Goal: Transaction & Acquisition: Purchase product/service

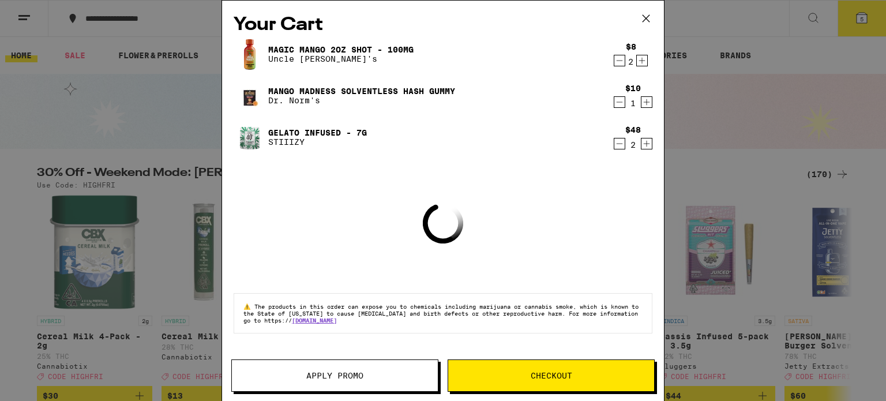
click at [646, 19] on icon at bounding box center [646, 18] width 7 height 7
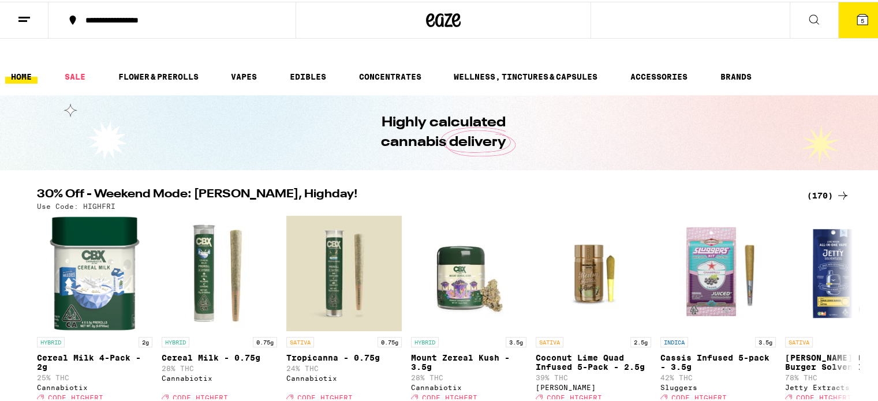
click at [826, 187] on div "(170)" at bounding box center [828, 194] width 43 height 14
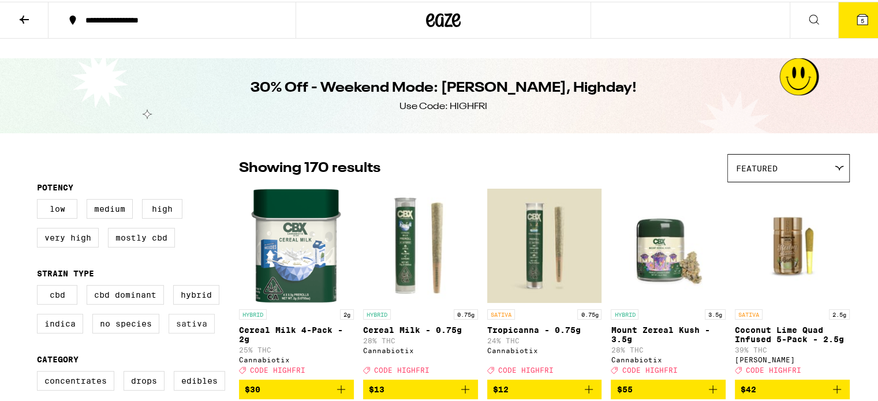
click at [178, 312] on label "Sativa" at bounding box center [191, 322] width 46 height 20
click at [40, 286] on input "Sativa" at bounding box center [39, 285] width 1 height 1
checkbox input "true"
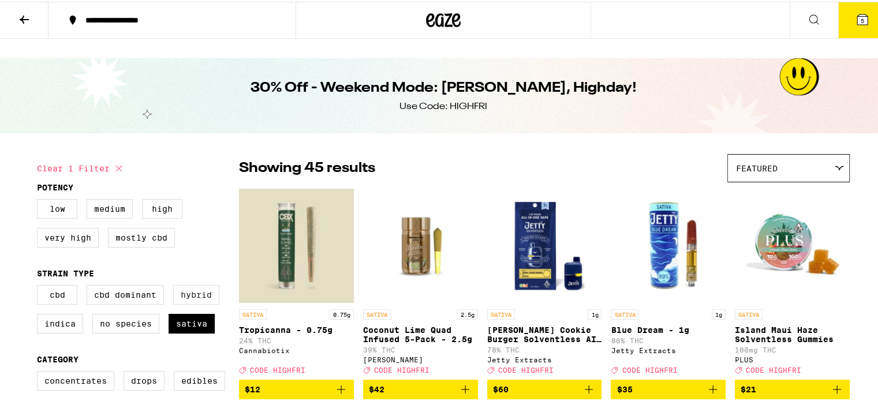
click at [195, 283] on label "Hybrid" at bounding box center [196, 293] width 46 height 20
click at [40, 285] on input "Hybrid" at bounding box center [39, 285] width 1 height 1
checkbox input "true"
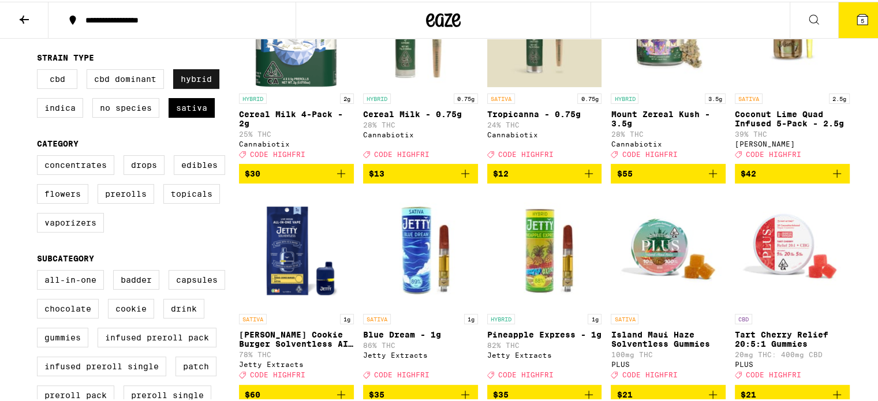
scroll to position [231, 0]
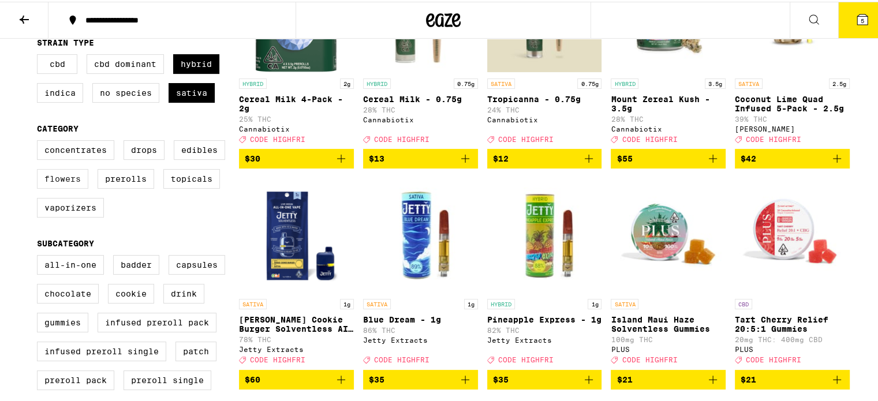
click at [61, 167] on label "Flowers" at bounding box center [62, 177] width 51 height 20
click at [40, 141] on input "Flowers" at bounding box center [39, 140] width 1 height 1
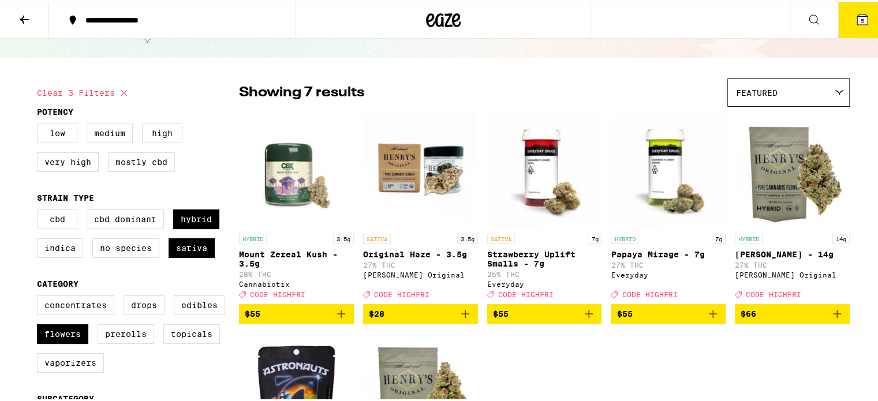
scroll to position [231, 0]
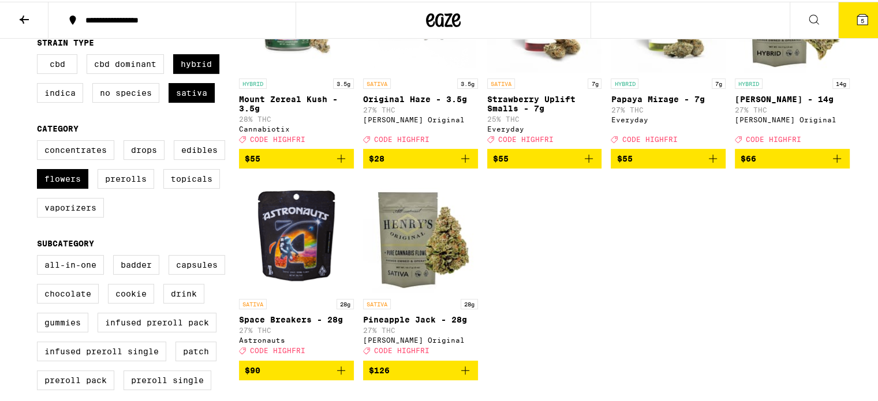
click at [337, 363] on icon "Add to bag" at bounding box center [341, 369] width 14 height 14
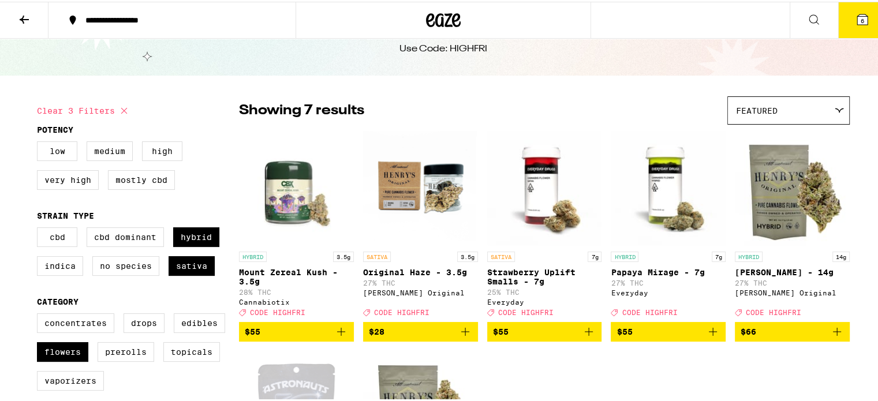
scroll to position [58, 0]
click at [73, 340] on label "Flowers" at bounding box center [62, 350] width 51 height 20
click at [40, 314] on input "Flowers" at bounding box center [39, 313] width 1 height 1
checkbox input "false"
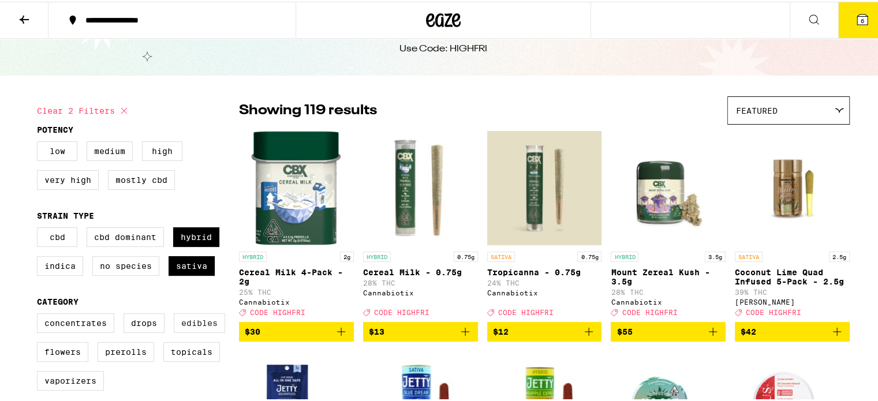
click at [190, 312] on label "Edibles" at bounding box center [199, 322] width 51 height 20
click at [40, 313] on input "Edibles" at bounding box center [39, 313] width 1 height 1
checkbox input "true"
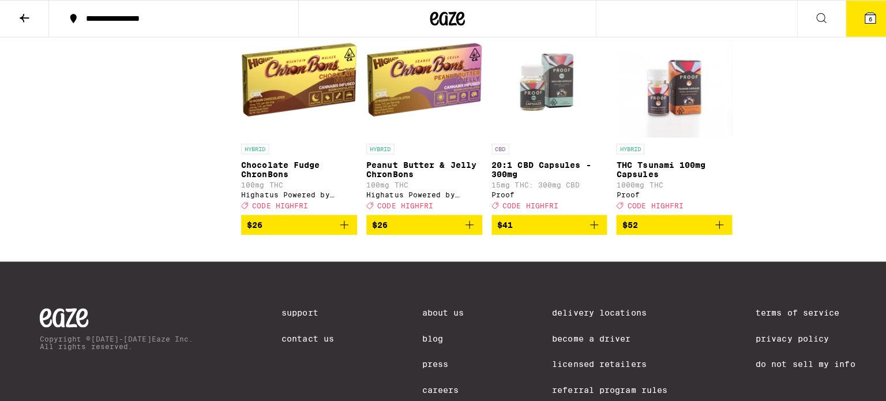
scroll to position [2597, 0]
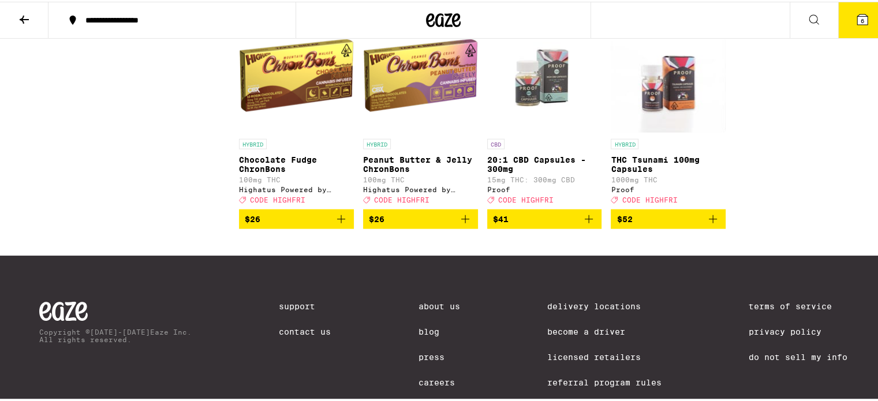
click at [711, 222] on icon "Add to bag" at bounding box center [713, 218] width 8 height 8
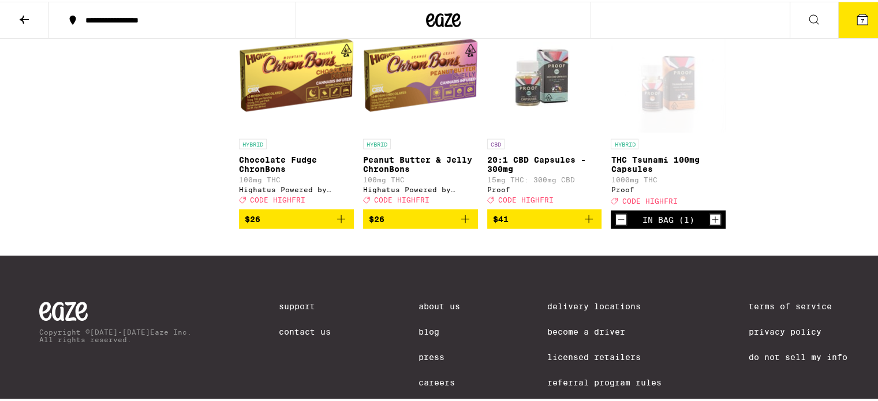
click at [712, 222] on icon "Increment" at bounding box center [715, 218] width 6 height 6
click at [859, 11] on icon at bounding box center [862, 18] width 14 height 14
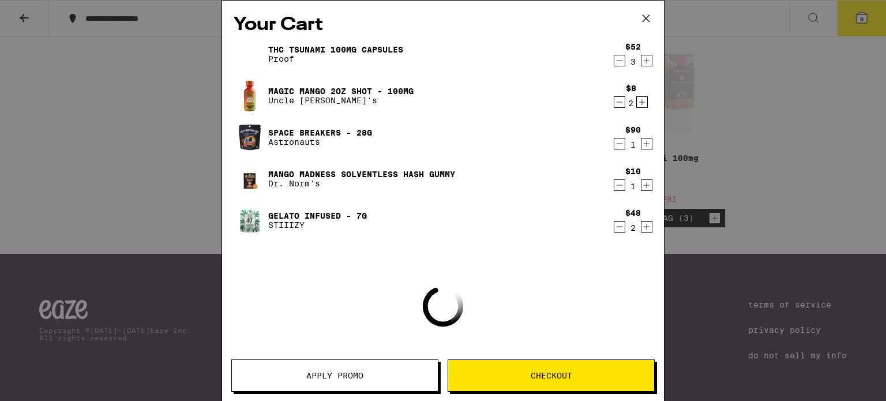
click at [343, 374] on span "Apply Promo" at bounding box center [334, 376] width 57 height 8
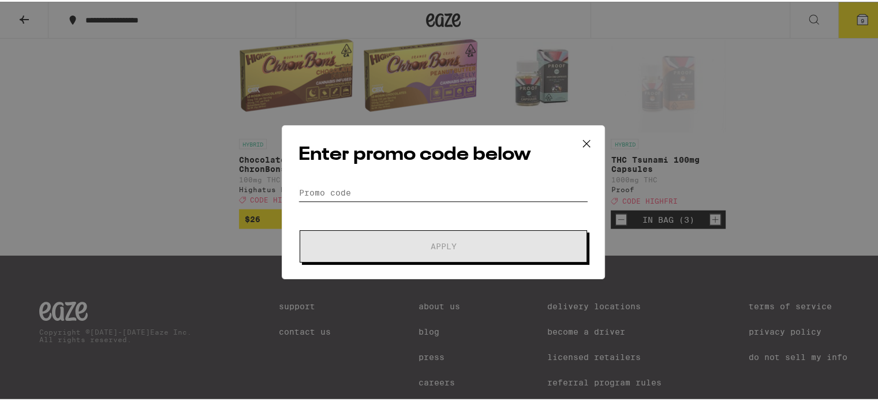
click at [362, 188] on input "Promo Code" at bounding box center [443, 190] width 290 height 17
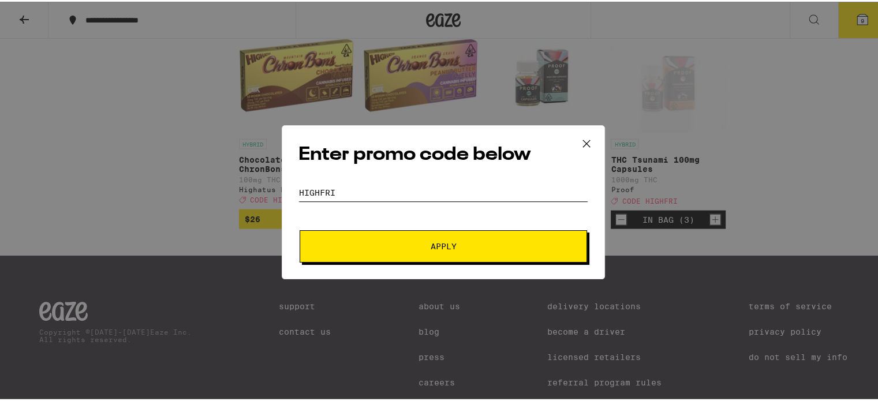
type input "hIGHfRI"
click at [413, 230] on button "Apply" at bounding box center [442, 245] width 287 height 32
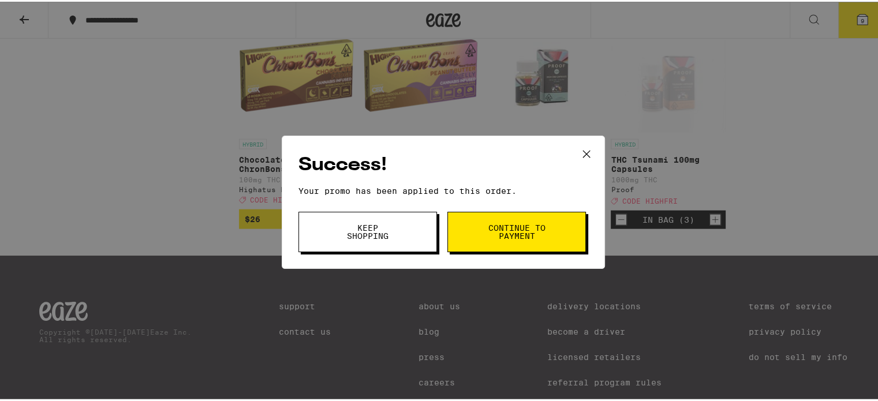
click at [578, 152] on icon at bounding box center [586, 152] width 17 height 17
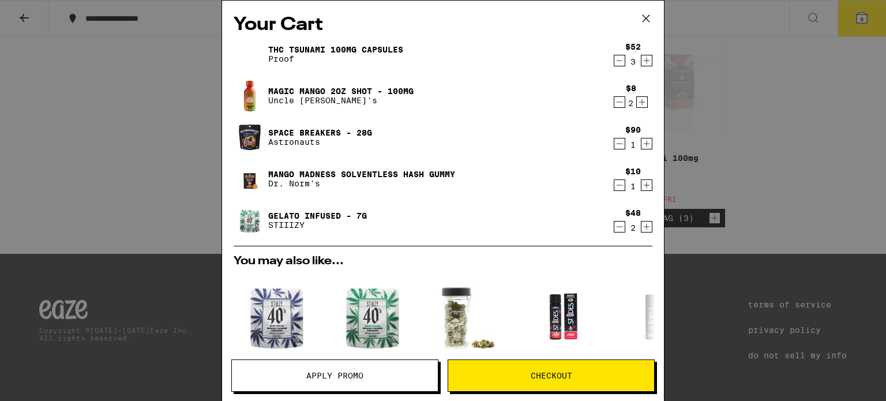
click at [615, 225] on icon "Decrement" at bounding box center [620, 227] width 10 height 14
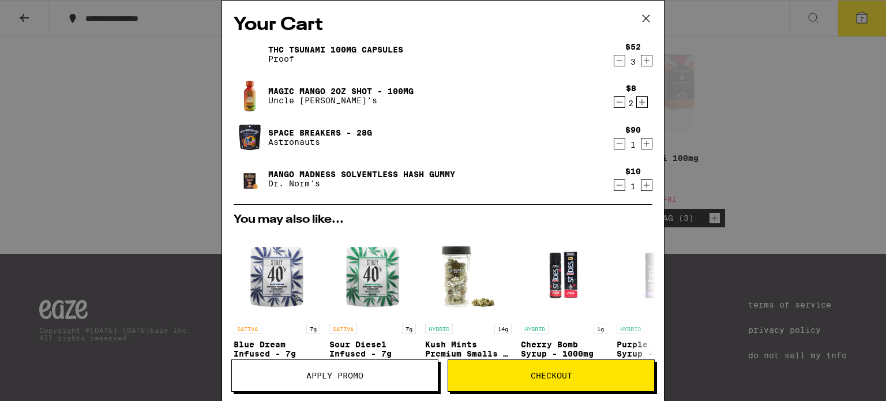
click at [615, 186] on icon "Decrement" at bounding box center [620, 185] width 10 height 14
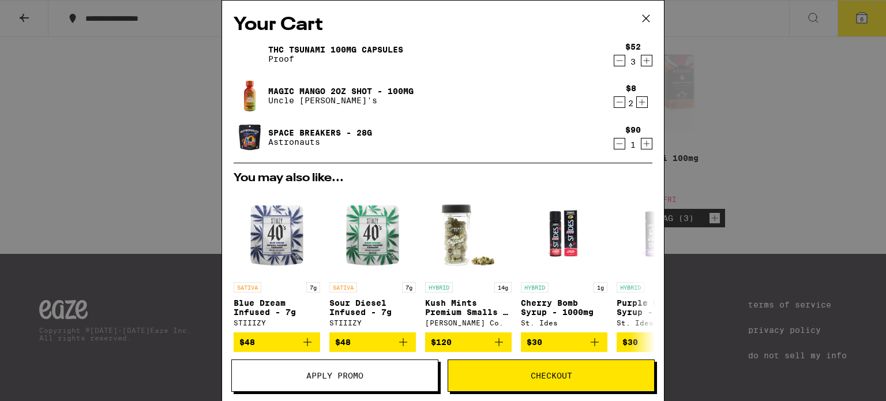
click at [651, 20] on icon at bounding box center [646, 18] width 17 height 17
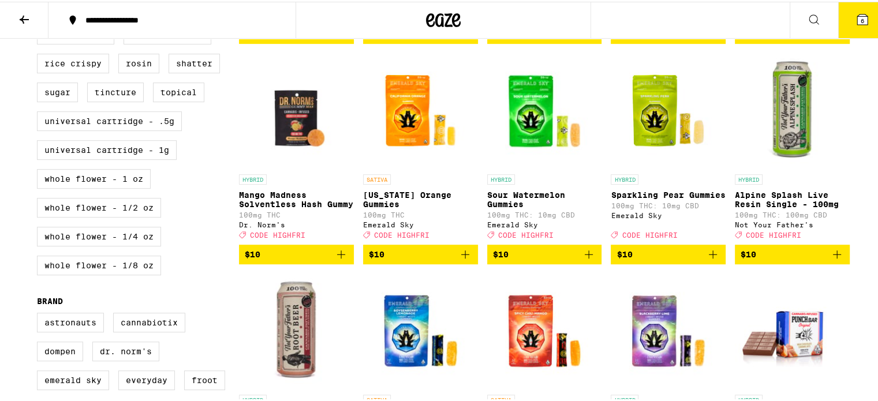
scroll to position [577, 0]
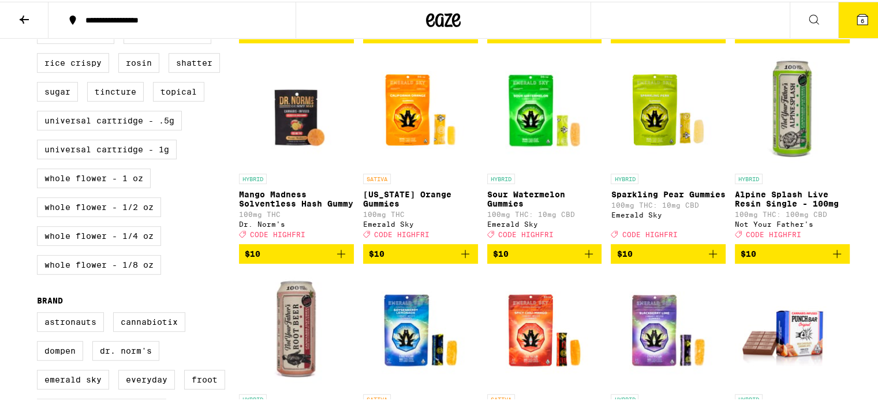
click at [866, 8] on button "6" at bounding box center [862, 19] width 48 height 36
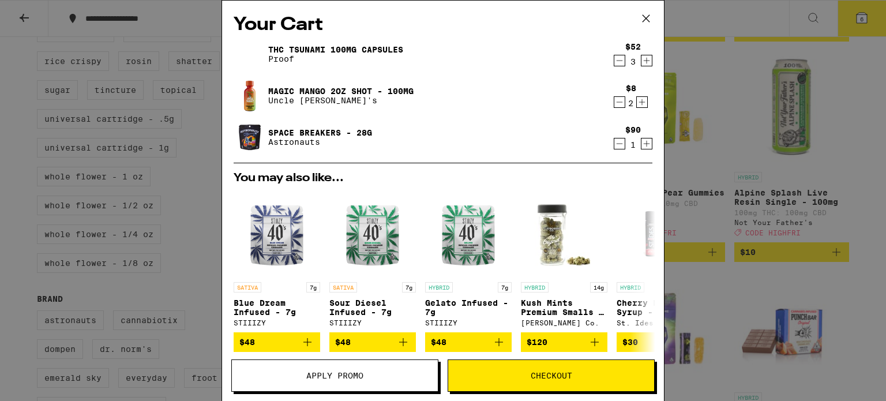
click at [646, 13] on icon at bounding box center [646, 18] width 17 height 17
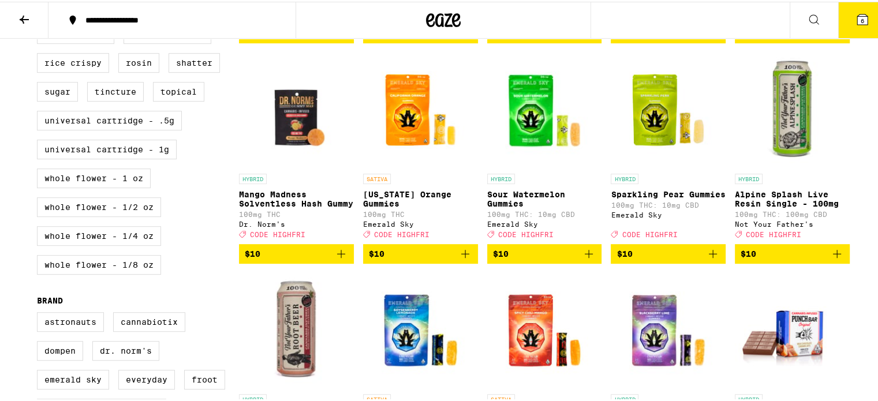
click at [337, 253] on icon "Add to bag" at bounding box center [341, 252] width 14 height 14
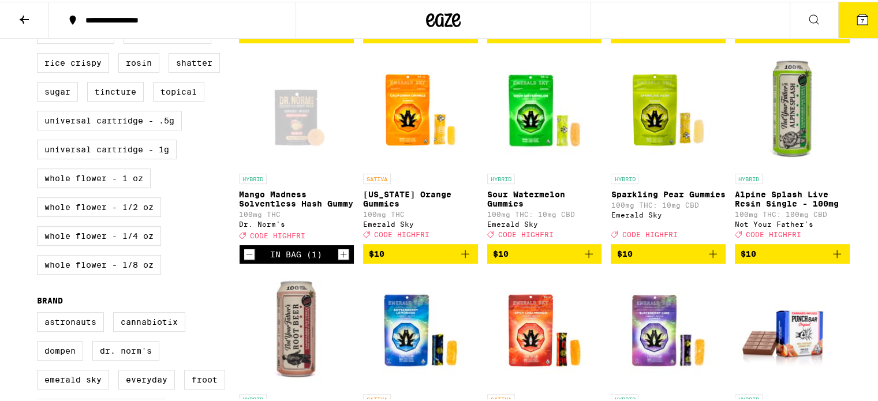
click at [338, 253] on icon "Increment" at bounding box center [343, 253] width 10 height 14
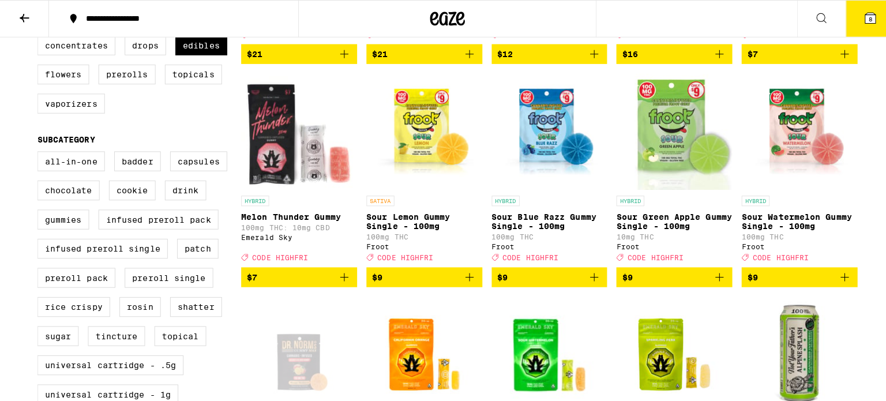
scroll to position [58, 0]
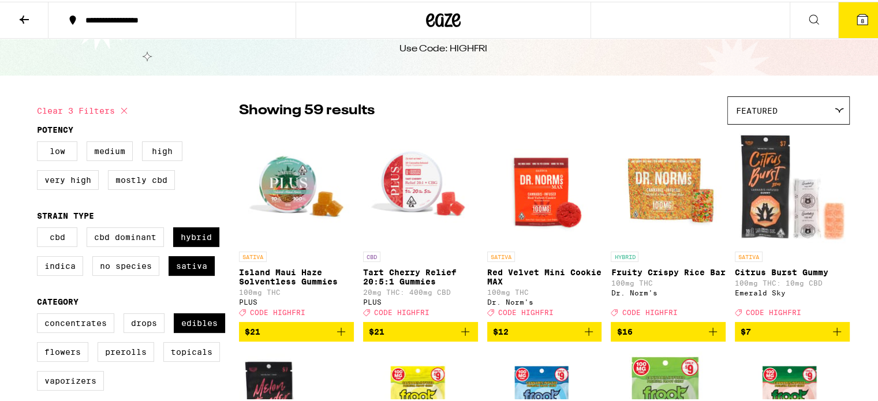
click at [857, 14] on icon at bounding box center [862, 18] width 10 height 10
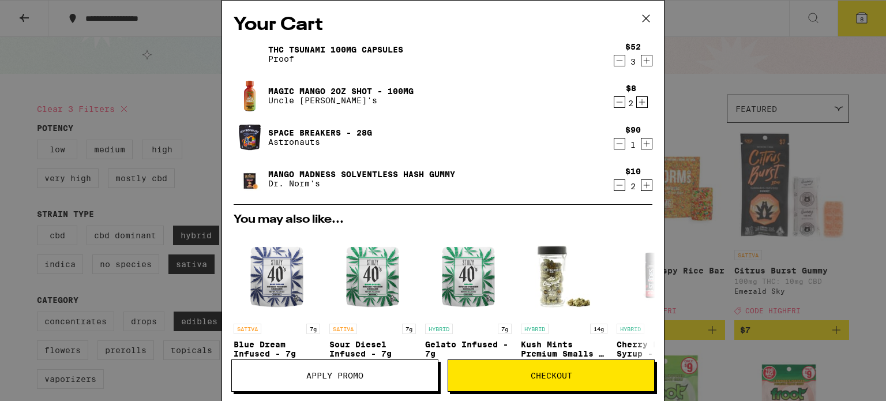
click at [615, 99] on icon "Decrement" at bounding box center [620, 102] width 10 height 14
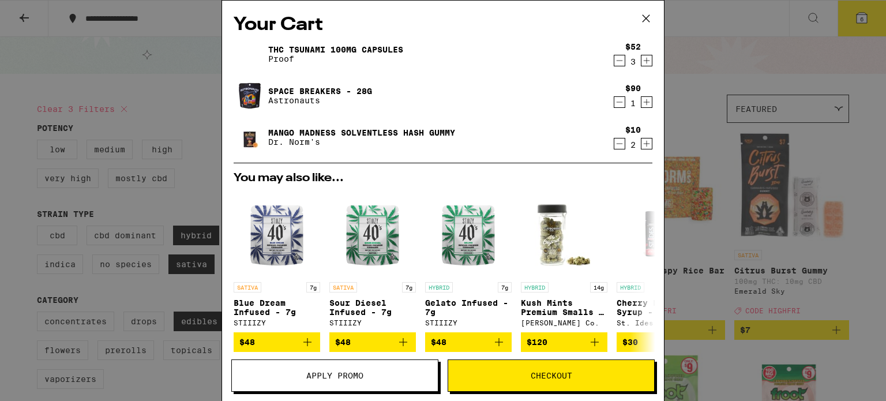
click at [693, 104] on div "Your Cart THC Tsunami 100mg Capsules Proof $52 3 Space Breakers - 28g Astronaut…" at bounding box center [443, 200] width 886 height 401
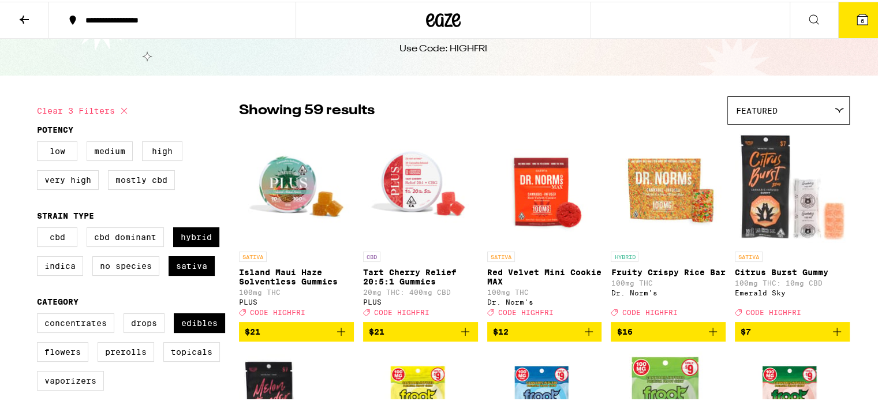
click at [857, 14] on icon at bounding box center [862, 18] width 10 height 10
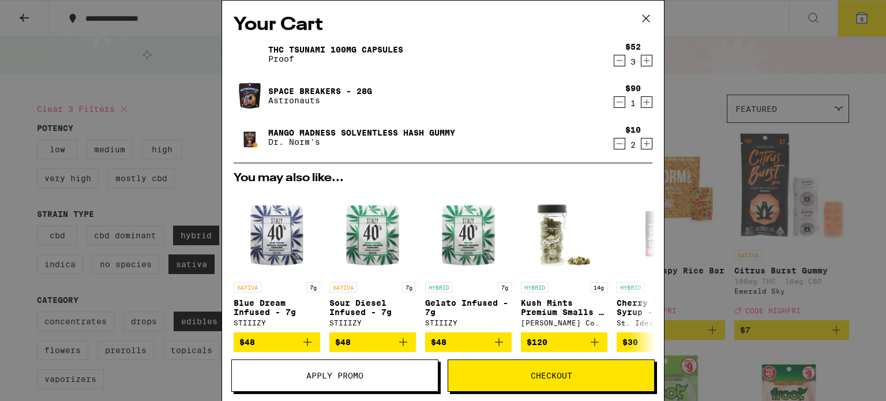
click at [646, 16] on icon at bounding box center [646, 18] width 17 height 17
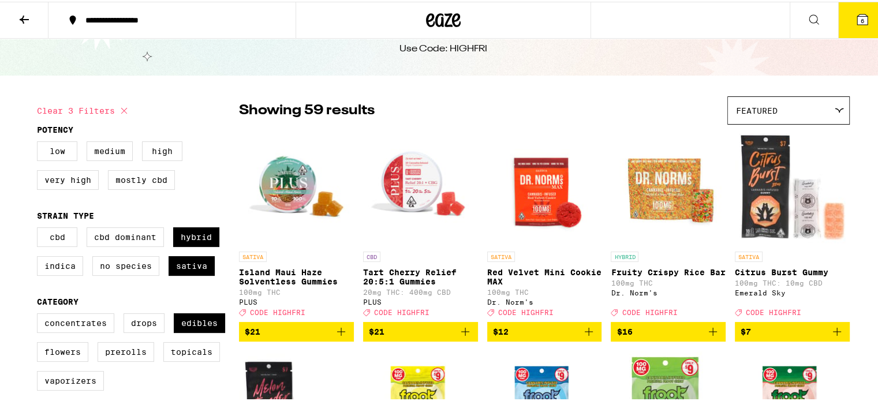
click at [32, 13] on button at bounding box center [24, 19] width 48 height 36
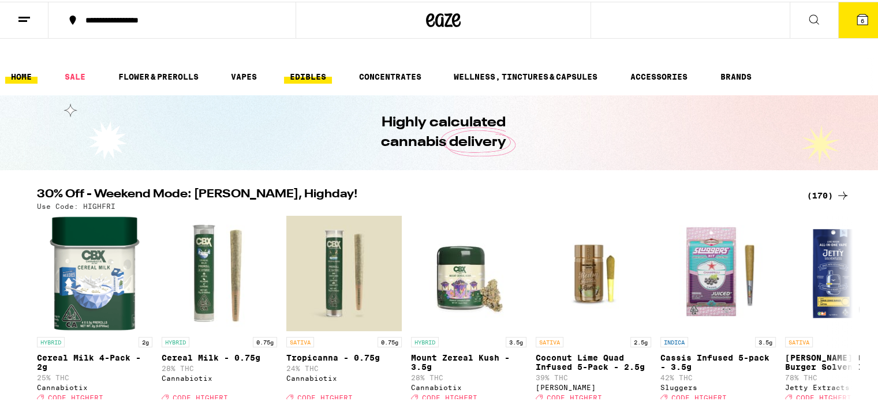
click at [328, 68] on link "EDIBLES" at bounding box center [308, 75] width 48 height 14
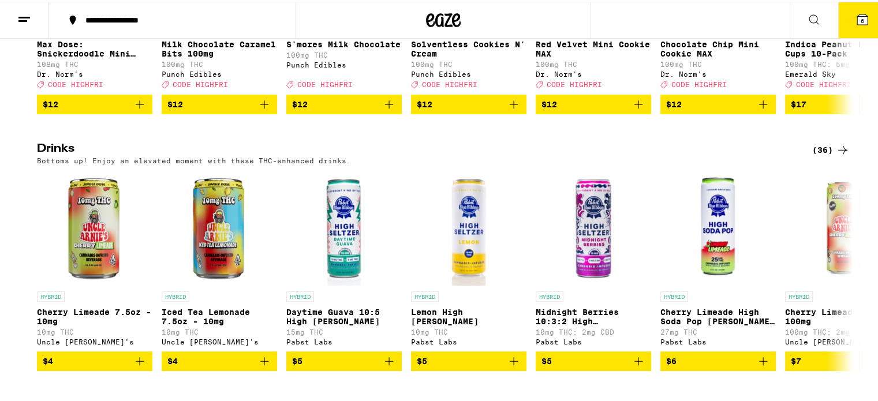
scroll to position [577, 0]
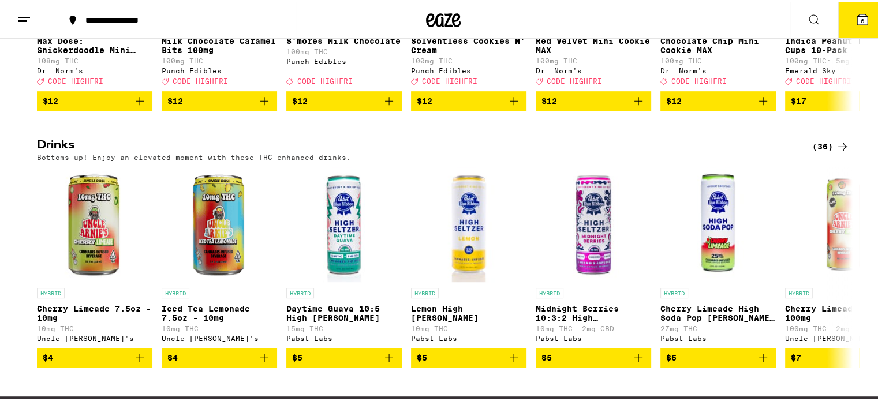
click at [817, 142] on div "(36)" at bounding box center [831, 145] width 38 height 14
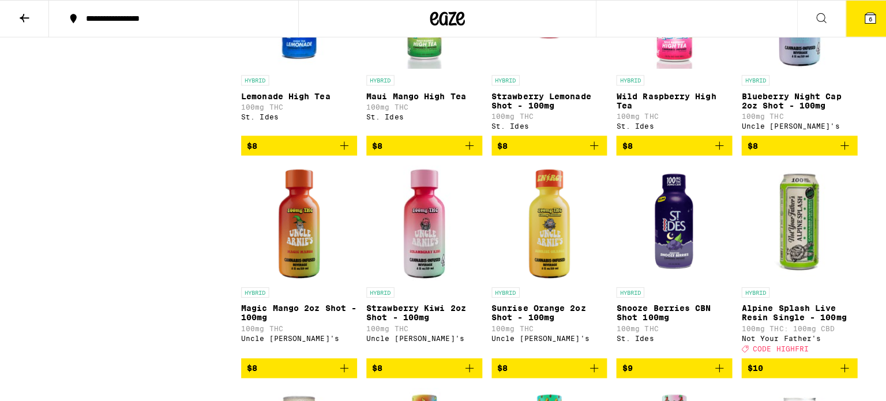
scroll to position [923, 0]
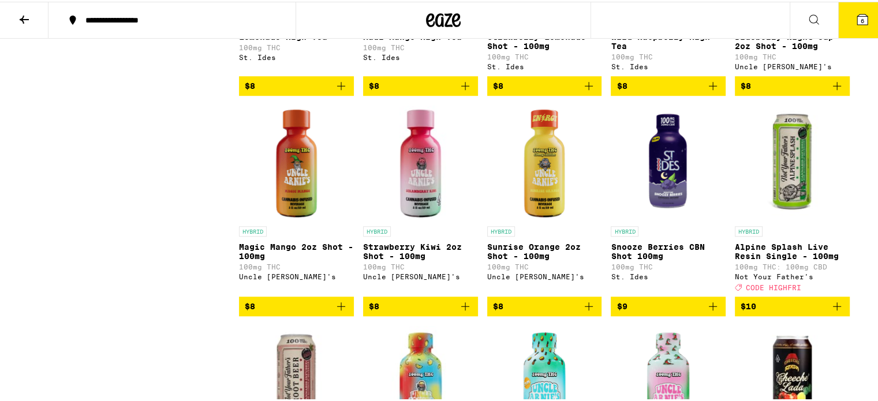
click at [335, 312] on icon "Add to bag" at bounding box center [341, 305] width 14 height 14
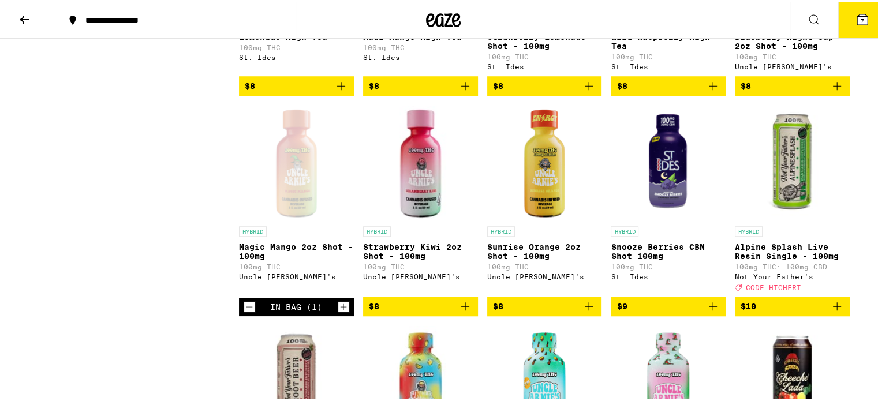
click at [338, 312] on icon "Increment" at bounding box center [343, 305] width 10 height 14
click at [857, 21] on icon at bounding box center [862, 18] width 10 height 10
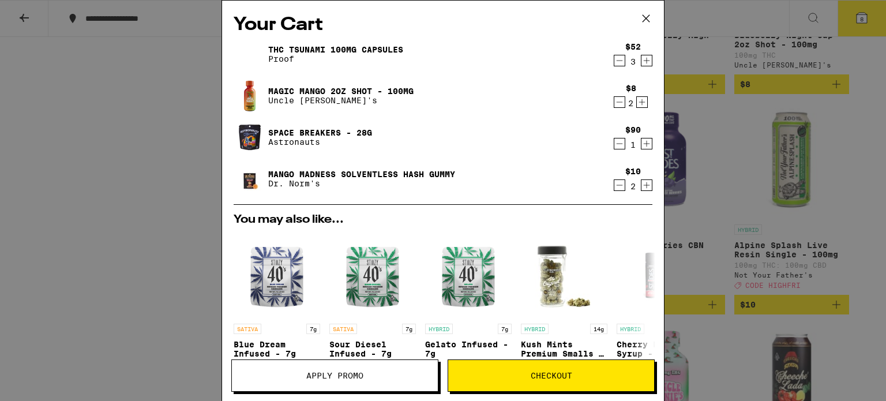
click at [615, 185] on icon "Decrement" at bounding box center [620, 185] width 10 height 14
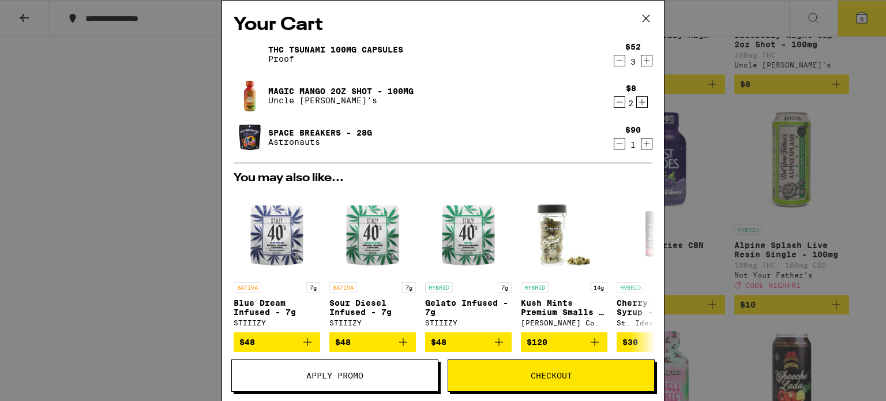
click at [555, 380] on button "Checkout" at bounding box center [551, 375] width 207 height 32
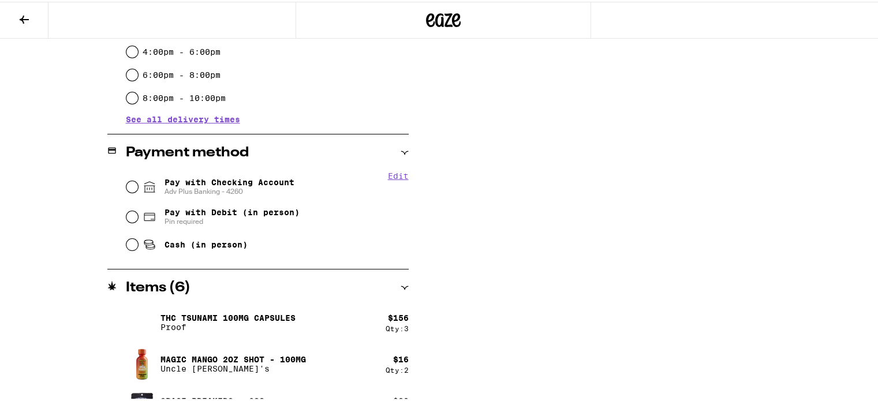
scroll to position [404, 0]
click at [128, 179] on input "Pay with Checking Account Adv Plus Banking - 4260" at bounding box center [132, 185] width 12 height 12
radio input "true"
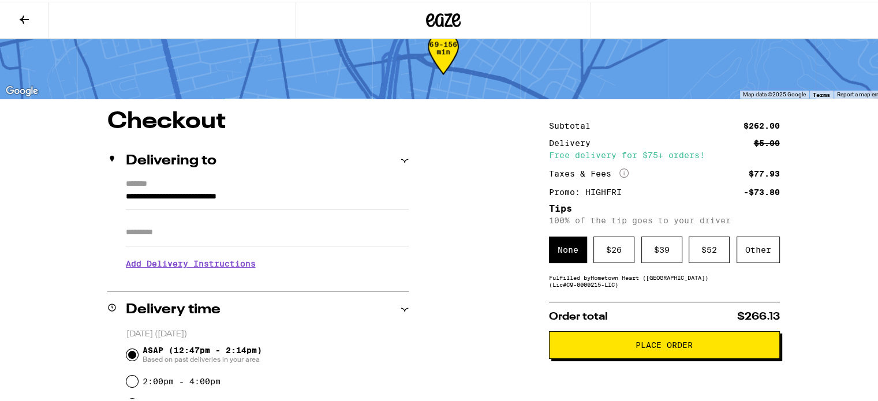
scroll to position [0, 0]
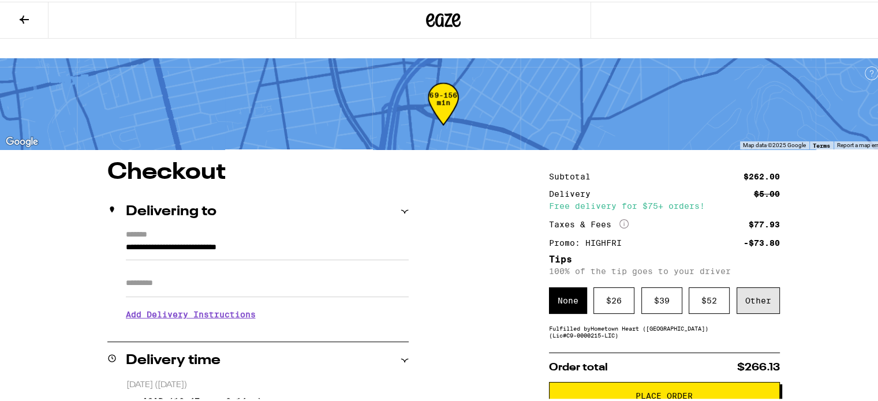
click at [761, 286] on div "Other" at bounding box center [757, 299] width 43 height 27
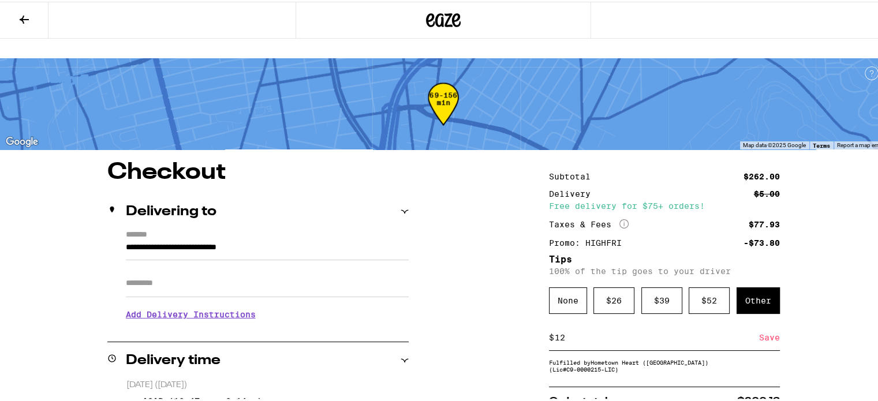
type input "12"
click at [765, 323] on div "Save" at bounding box center [769, 335] width 21 height 25
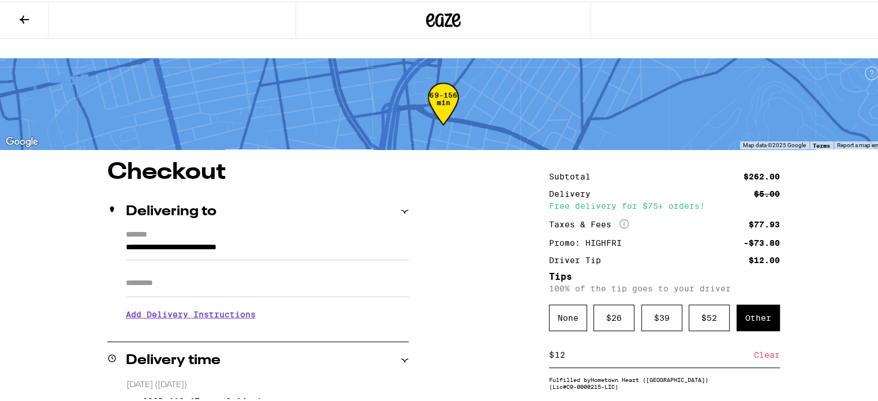
click at [24, 9] on button at bounding box center [24, 19] width 48 height 36
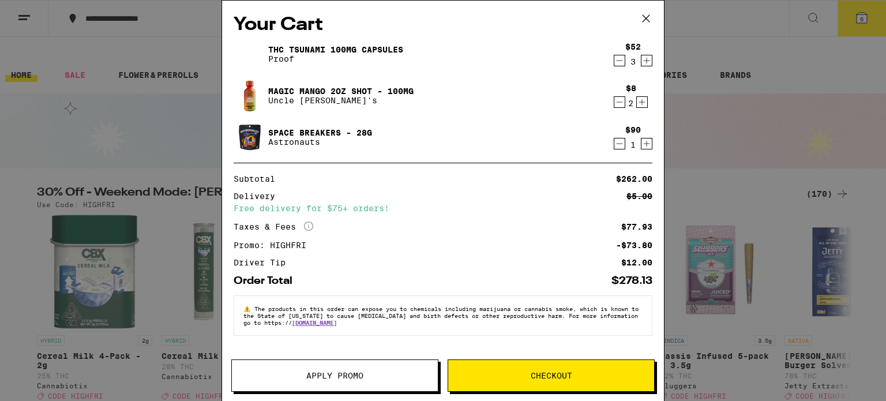
click at [646, 18] on icon at bounding box center [646, 18] width 7 height 7
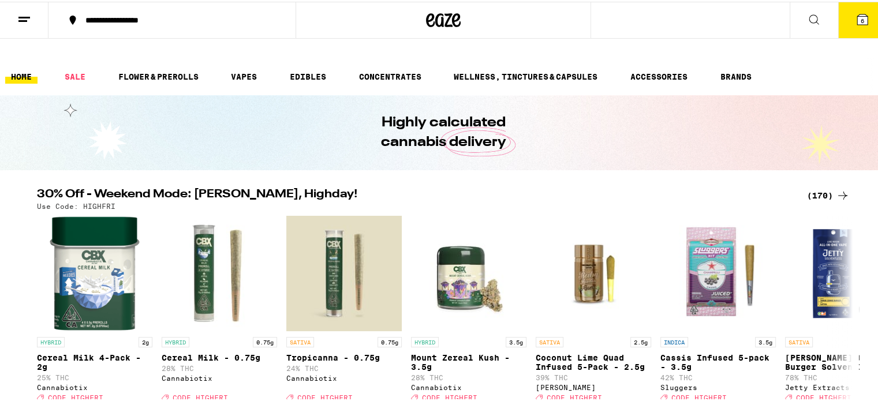
click at [829, 187] on div "(170)" at bounding box center [828, 194] width 43 height 14
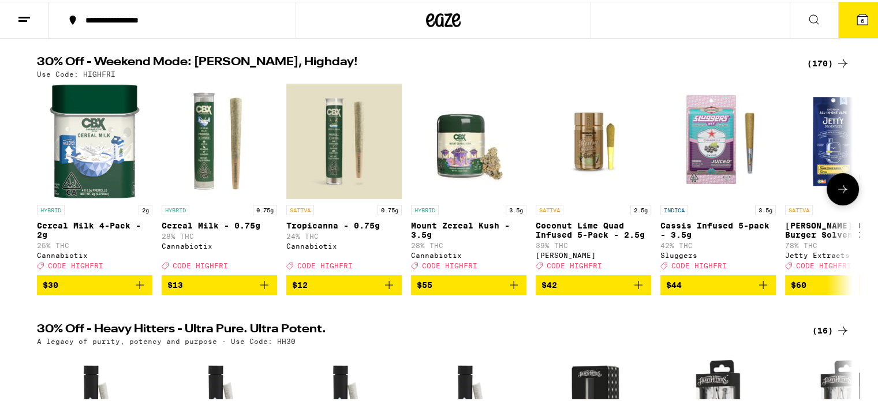
scroll to position [173, 0]
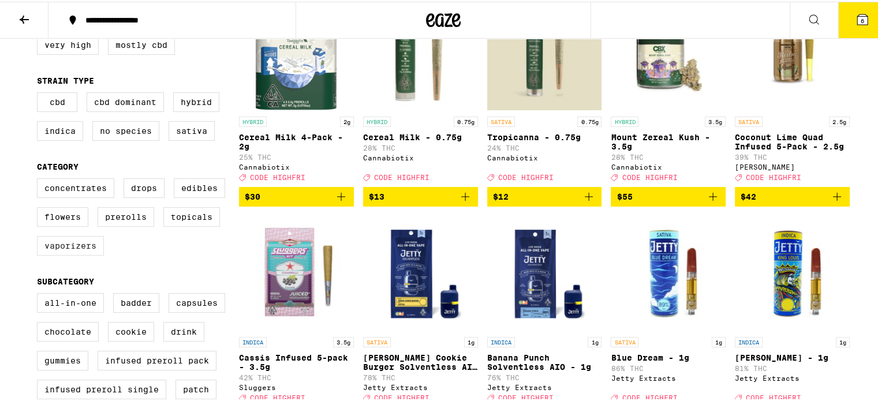
scroll to position [173, 0]
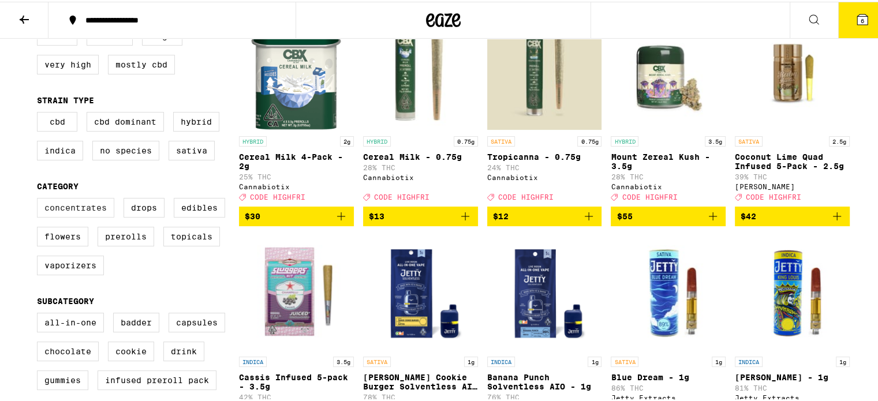
click at [68, 196] on label "Concentrates" at bounding box center [75, 206] width 77 height 20
click at [40, 198] on input "Concentrates" at bounding box center [39, 198] width 1 height 1
checkbox input "true"
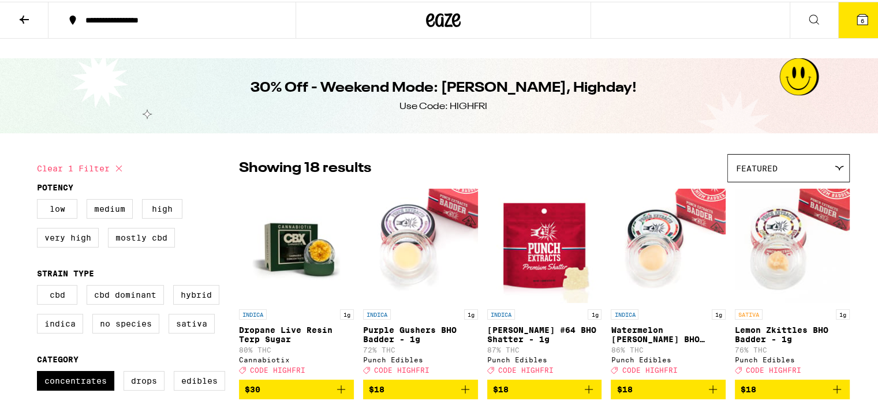
scroll to position [58, 0]
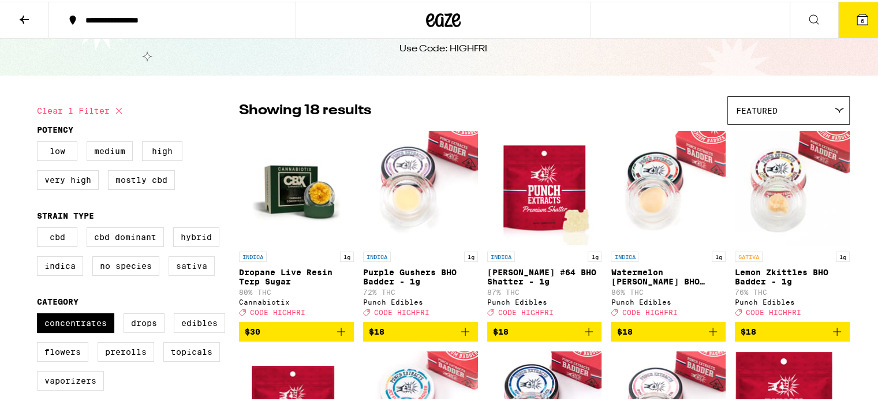
click at [176, 255] on label "Sativa" at bounding box center [191, 264] width 46 height 20
click at [40, 228] on input "Sativa" at bounding box center [39, 227] width 1 height 1
checkbox input "true"
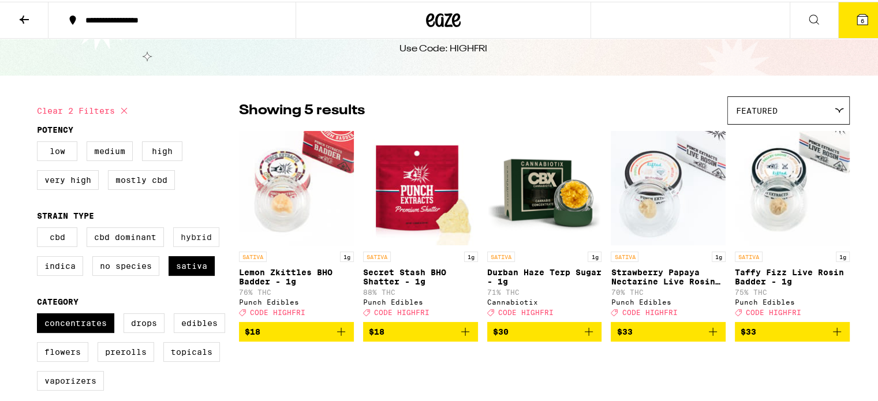
click at [188, 226] on label "Hybrid" at bounding box center [196, 236] width 46 height 20
click at [40, 227] on input "Hybrid" at bounding box center [39, 227] width 1 height 1
checkbox input "true"
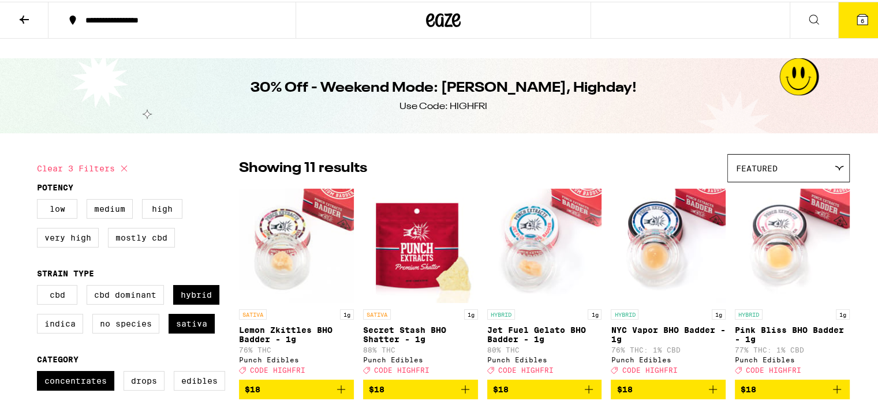
click at [860, 16] on span "6" at bounding box center [861, 19] width 3 height 7
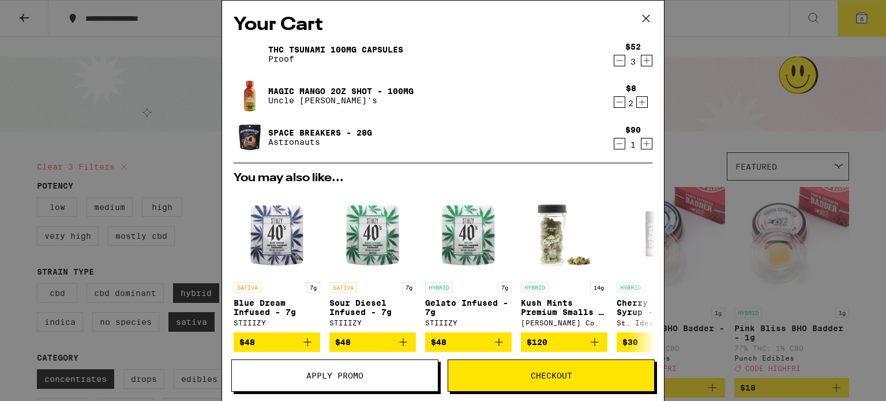
click at [649, 18] on icon at bounding box center [646, 18] width 17 height 17
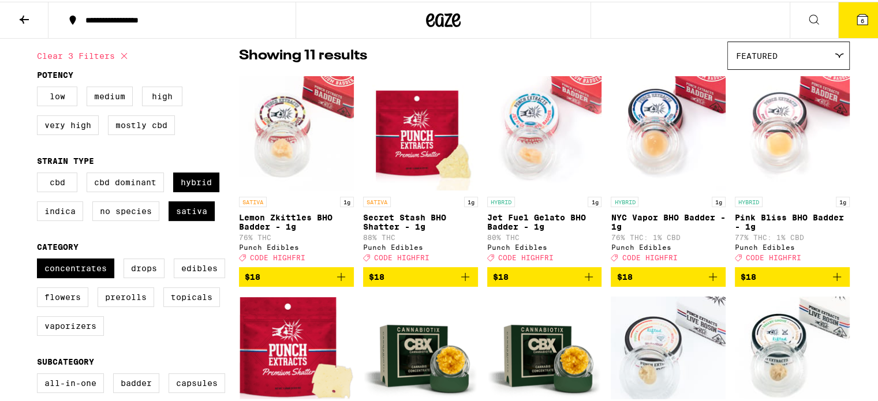
scroll to position [115, 0]
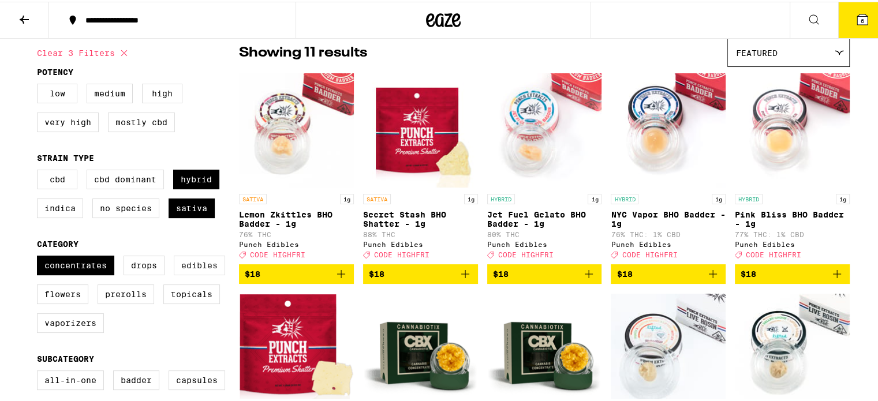
click at [187, 254] on label "Edibles" at bounding box center [199, 264] width 51 height 20
click at [40, 256] on input "Edibles" at bounding box center [39, 256] width 1 height 1
checkbox input "true"
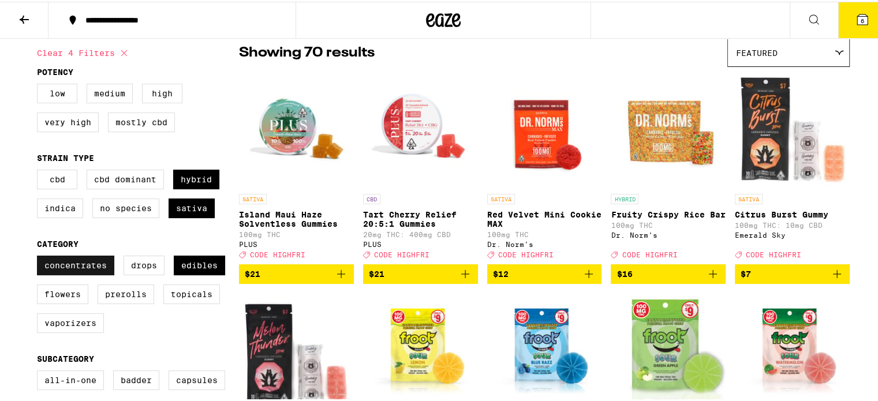
click at [60, 254] on label "Concentrates" at bounding box center [75, 264] width 77 height 20
click at [40, 256] on input "Concentrates" at bounding box center [39, 256] width 1 height 1
checkbox input "false"
click at [124, 254] on label "Drops" at bounding box center [143, 264] width 41 height 20
click at [40, 256] on input "Drops" at bounding box center [39, 256] width 1 height 1
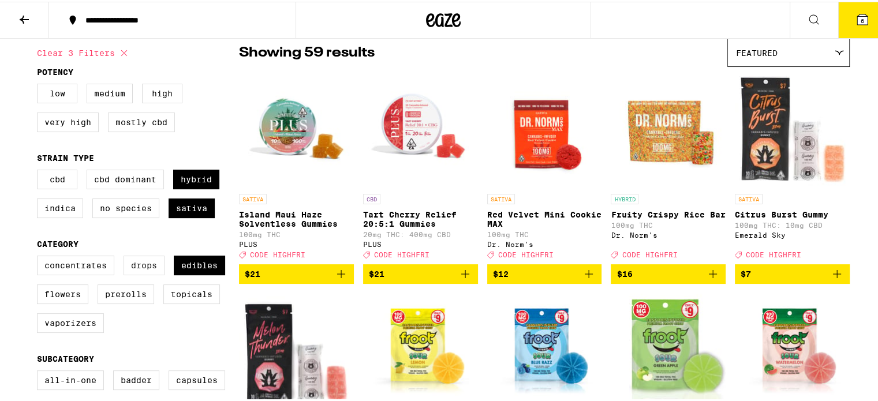
checkbox input "true"
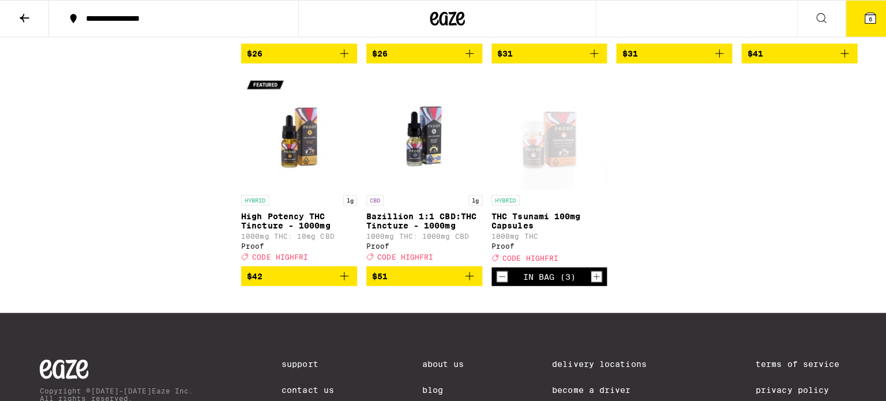
scroll to position [2827, 0]
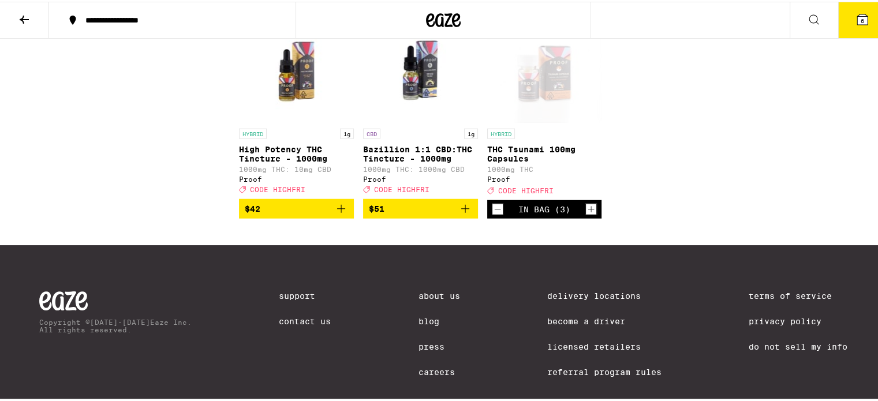
click at [866, 8] on button "6" at bounding box center [862, 19] width 48 height 36
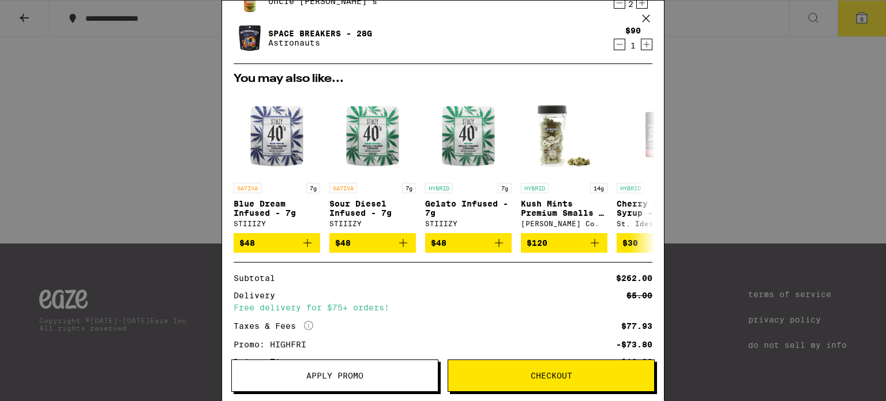
scroll to position [173, 0]
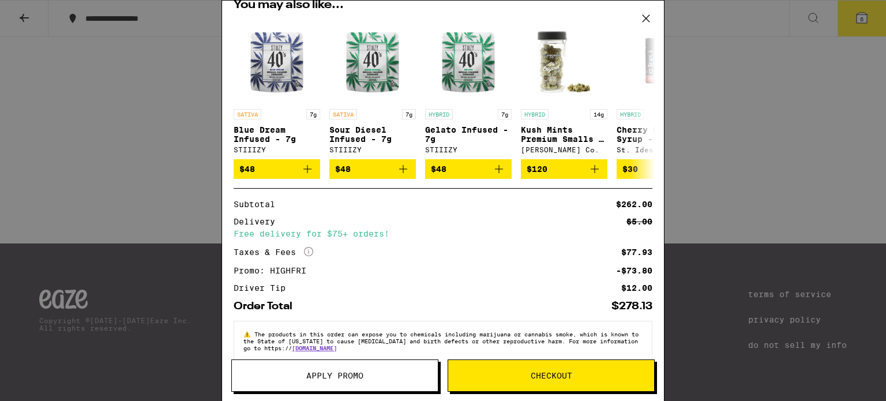
click at [571, 372] on span "Checkout" at bounding box center [552, 376] width 42 height 8
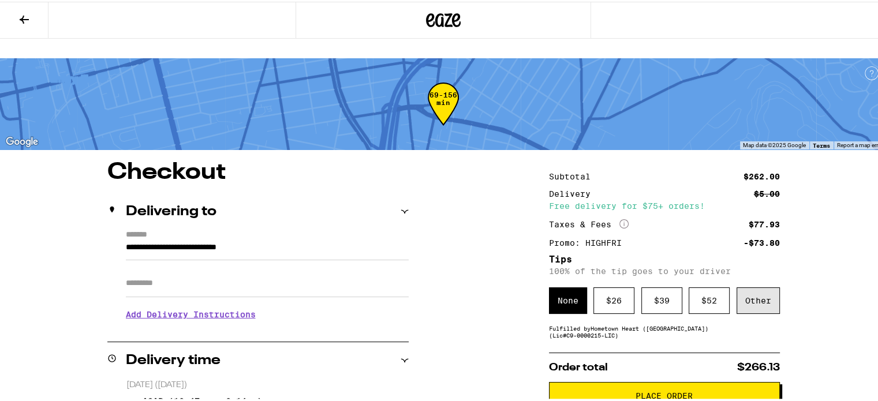
click at [747, 286] on div "Other" at bounding box center [757, 299] width 43 height 27
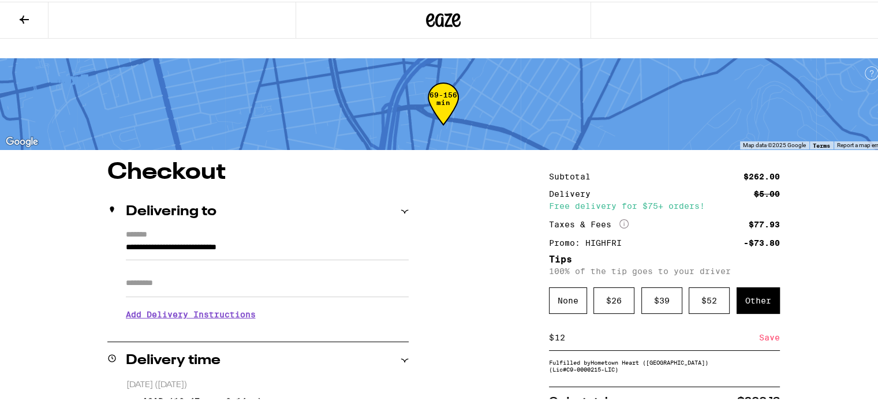
type input "12"
click at [766, 323] on div "Save" at bounding box center [769, 335] width 21 height 25
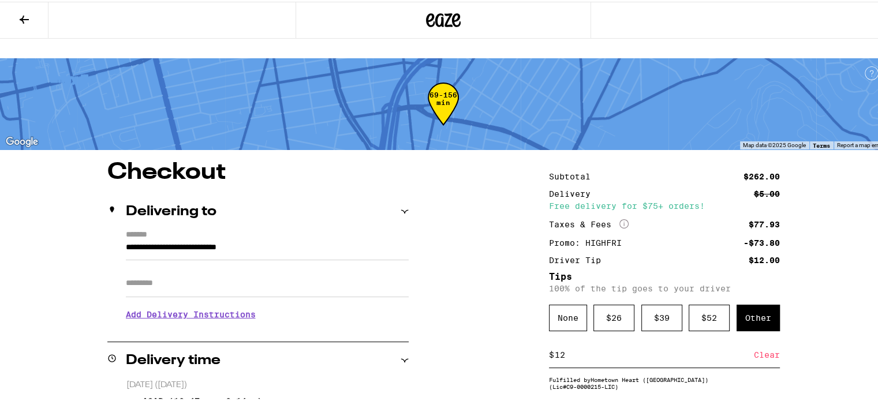
click at [16, 21] on button at bounding box center [24, 19] width 48 height 36
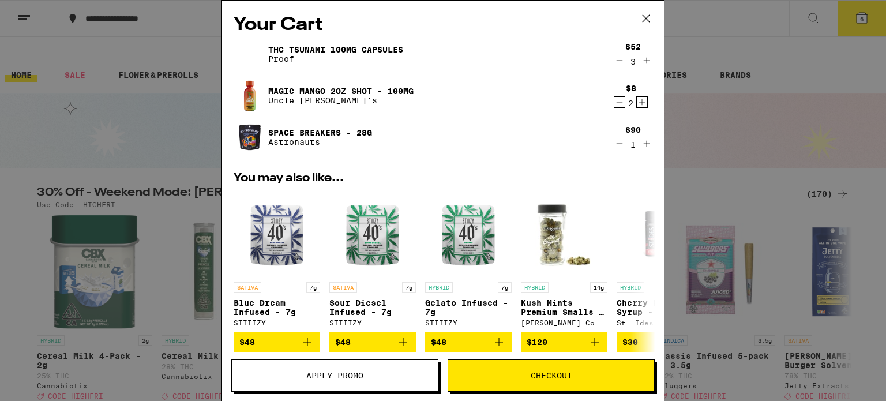
click at [626, 65] on div "3" at bounding box center [634, 61] width 16 height 9
click at [615, 63] on icon "Decrement" at bounding box center [620, 61] width 10 height 14
click at [642, 65] on icon "Increment" at bounding box center [647, 61] width 10 height 14
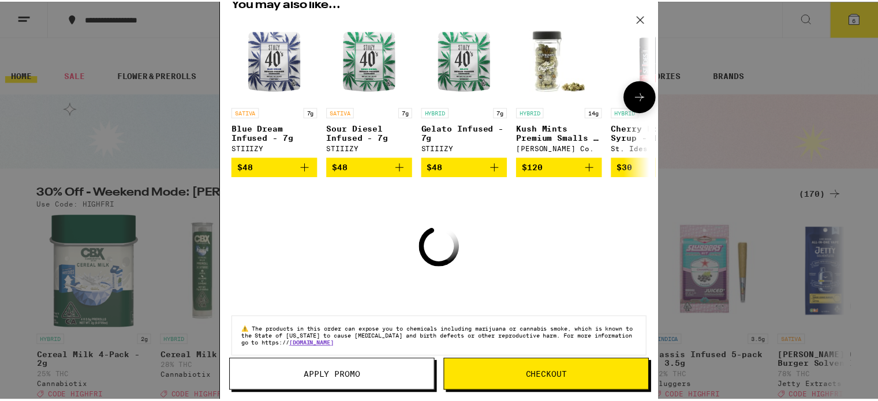
scroll to position [192, 0]
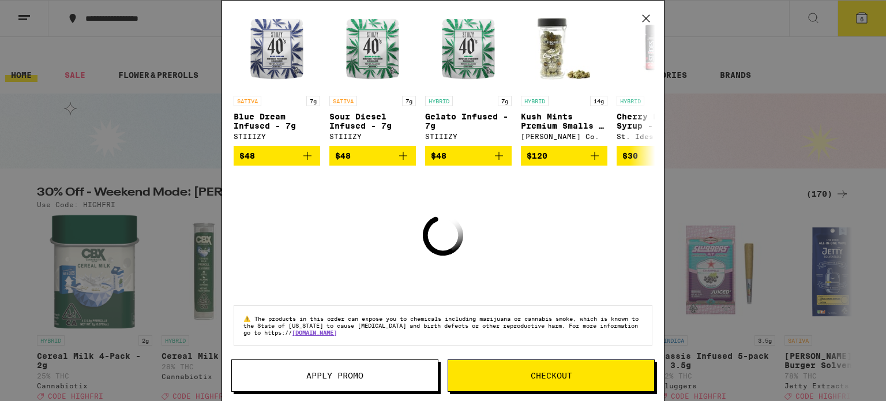
click at [564, 380] on span "Checkout" at bounding box center [552, 376] width 42 height 8
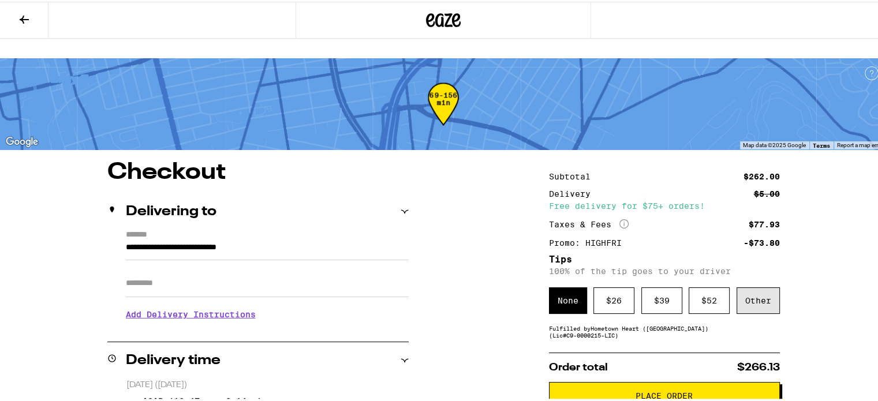
click at [763, 286] on div "Other" at bounding box center [757, 299] width 43 height 27
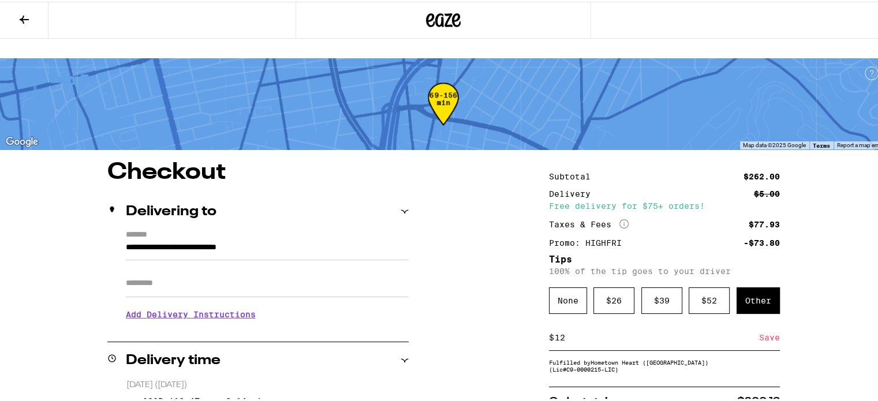
type input "12"
click at [771, 323] on div "Save" at bounding box center [769, 335] width 21 height 25
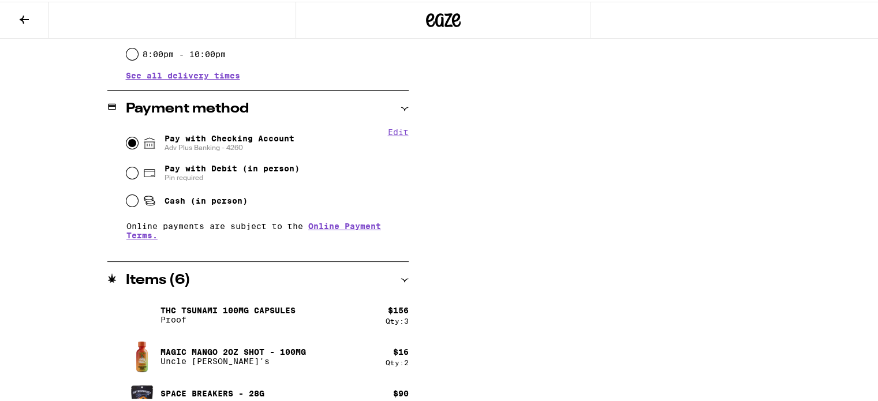
scroll to position [448, 0]
